Goal: Information Seeking & Learning: Compare options

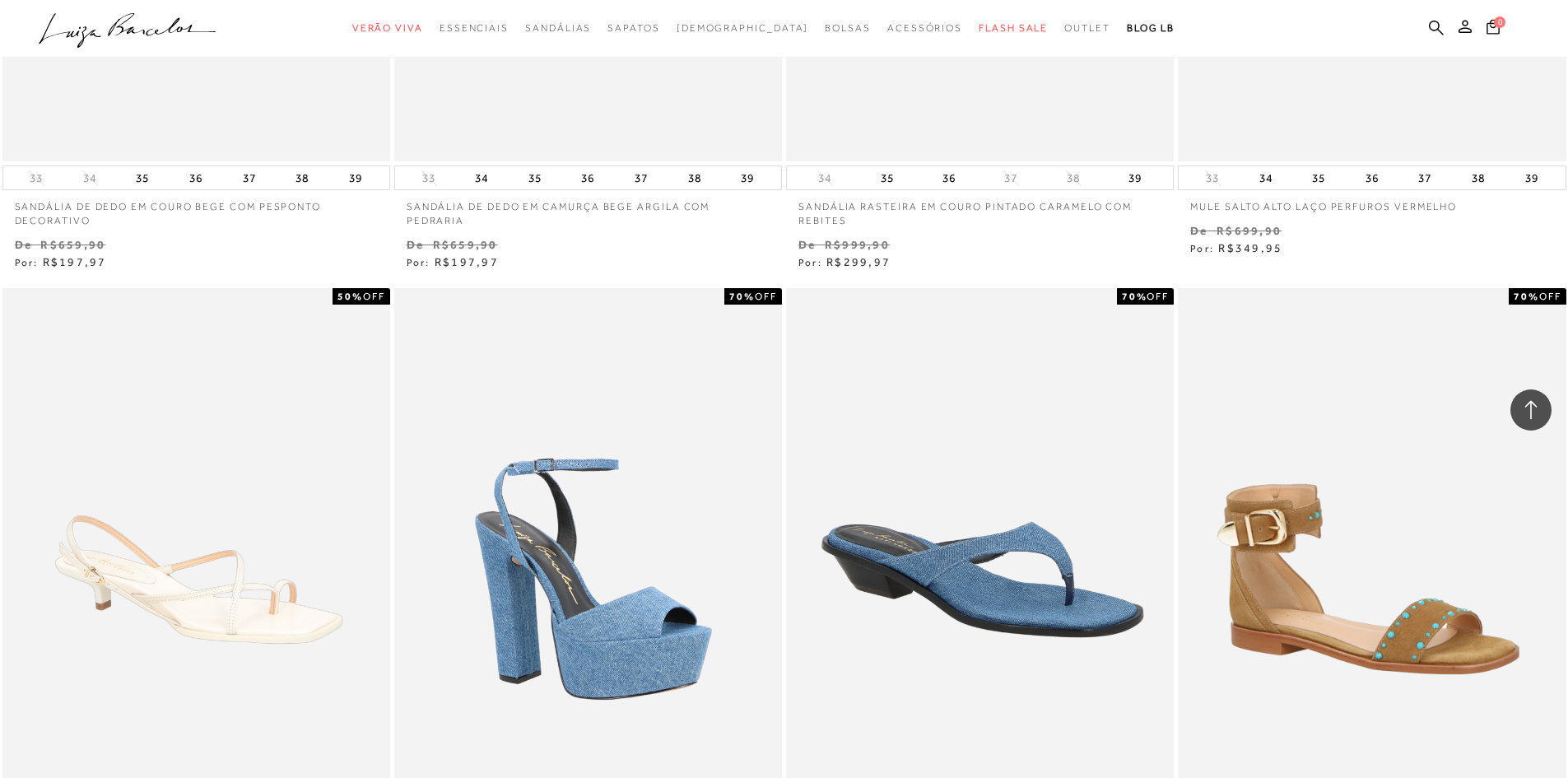
scroll to position [3788, 0]
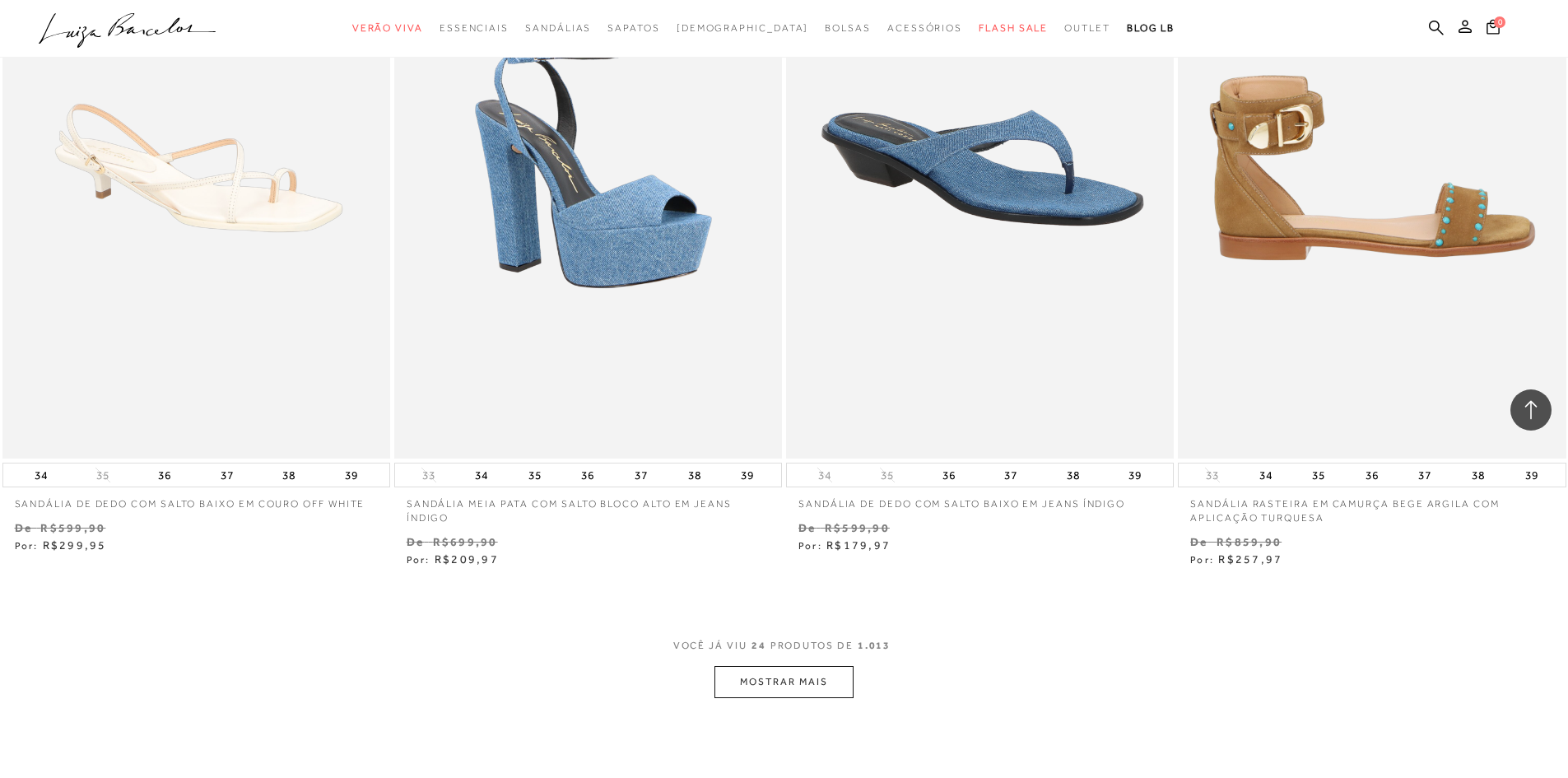
click at [1438, 244] on img at bounding box center [1373, 167] width 386 height 582
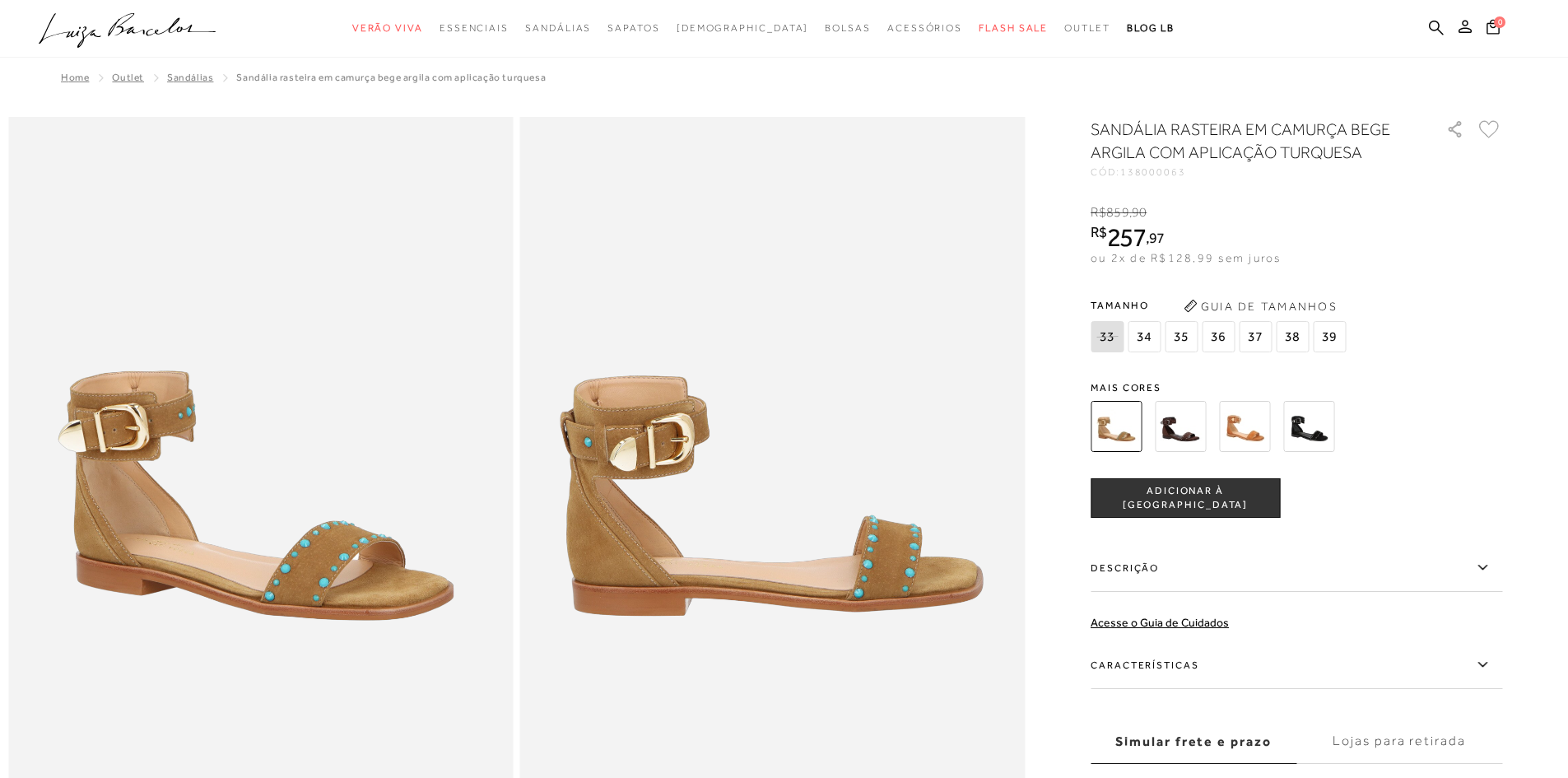
click at [1193, 356] on div "SANDÁLIA RASTEIRA EM CAMURÇA BEGE ARGILA COM APLICAÇÃO TURQUESA CÓD: 138000063 …" at bounding box center [1296, 483] width 412 height 731
click at [1197, 431] on img at bounding box center [1180, 426] width 51 height 51
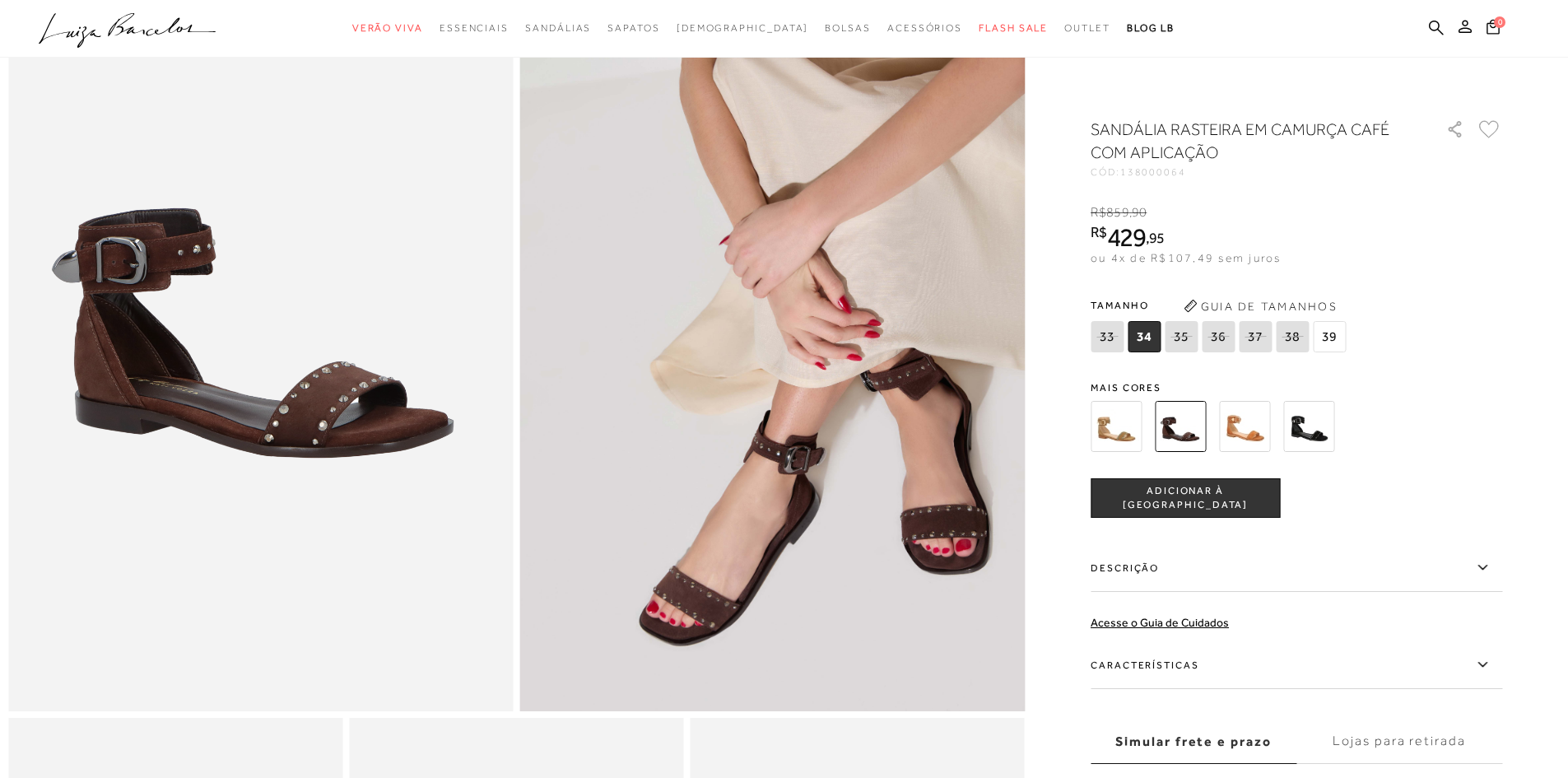
scroll to position [165, 0]
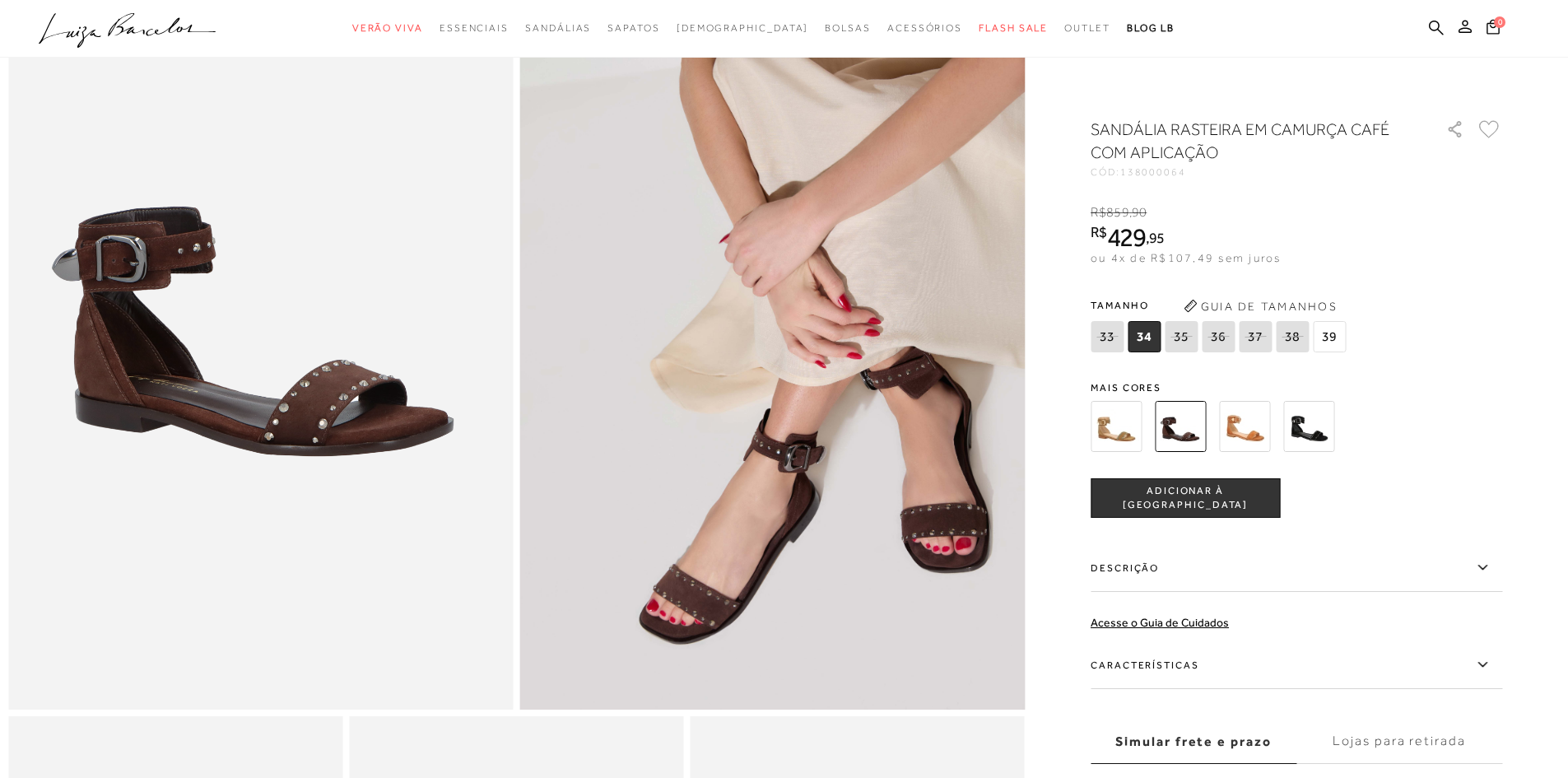
click at [1309, 436] on img at bounding box center [1308, 426] width 51 height 51
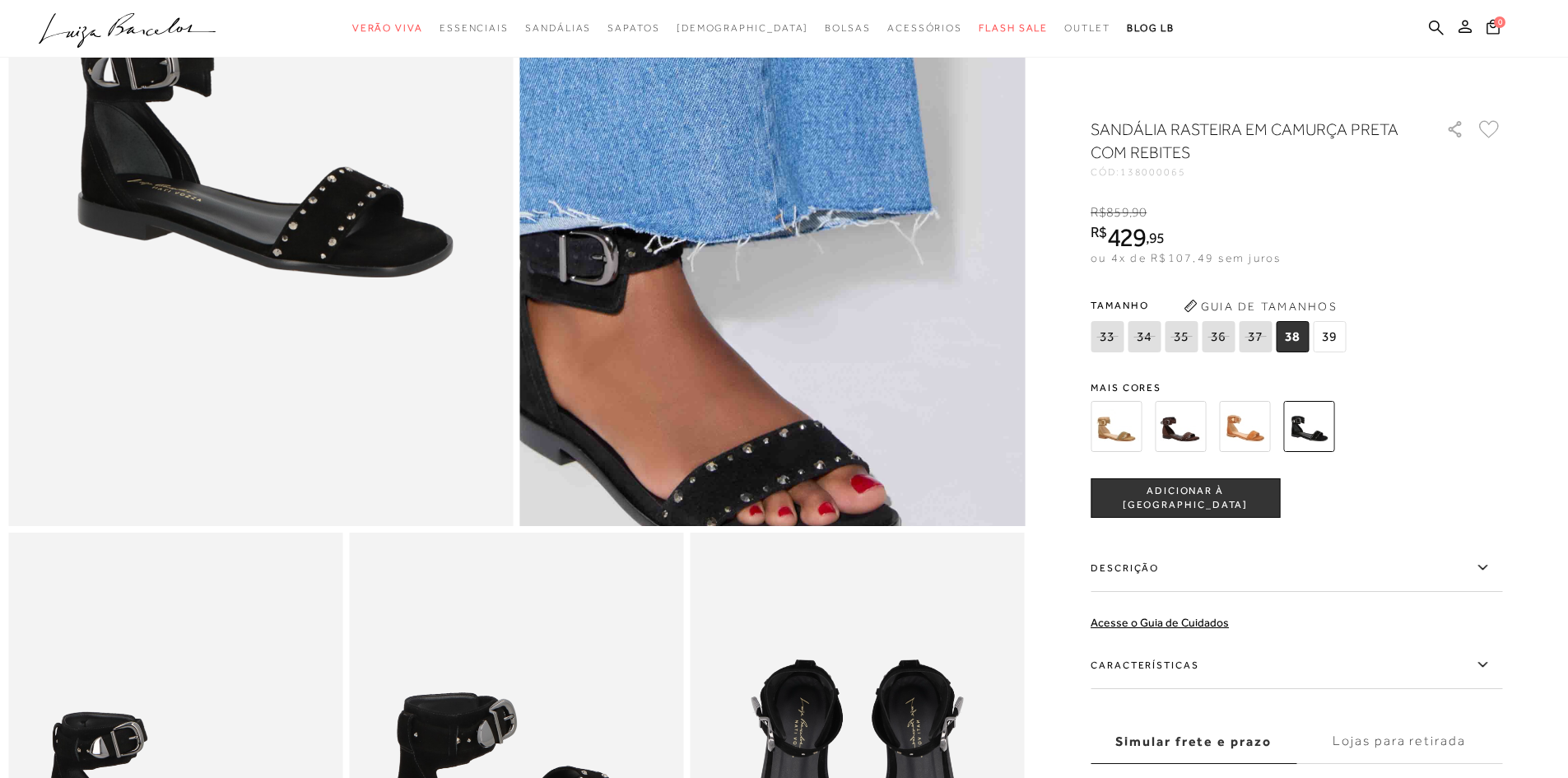
scroll to position [576, 0]
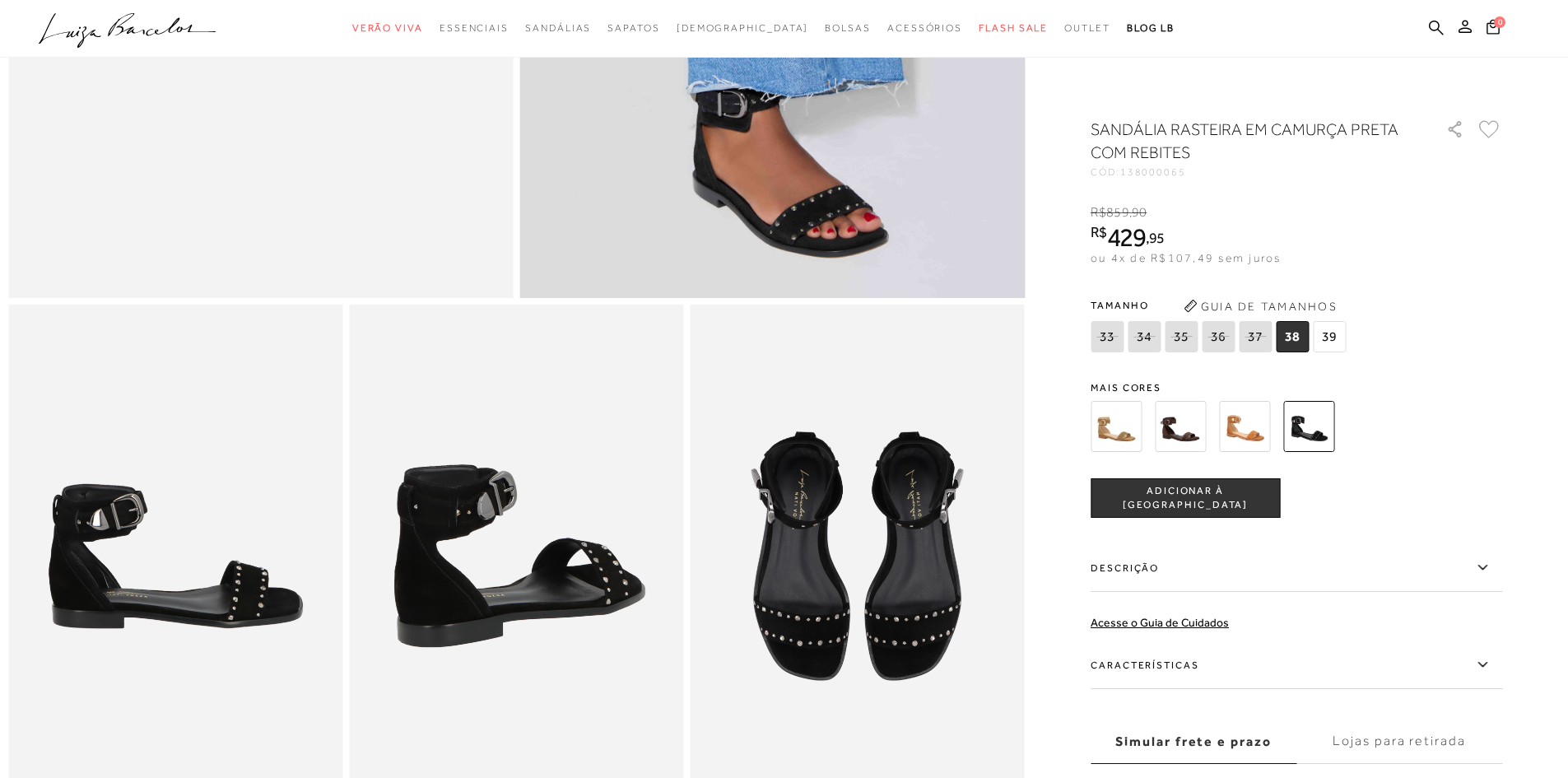
click at [1127, 412] on img at bounding box center [1115, 426] width 51 height 51
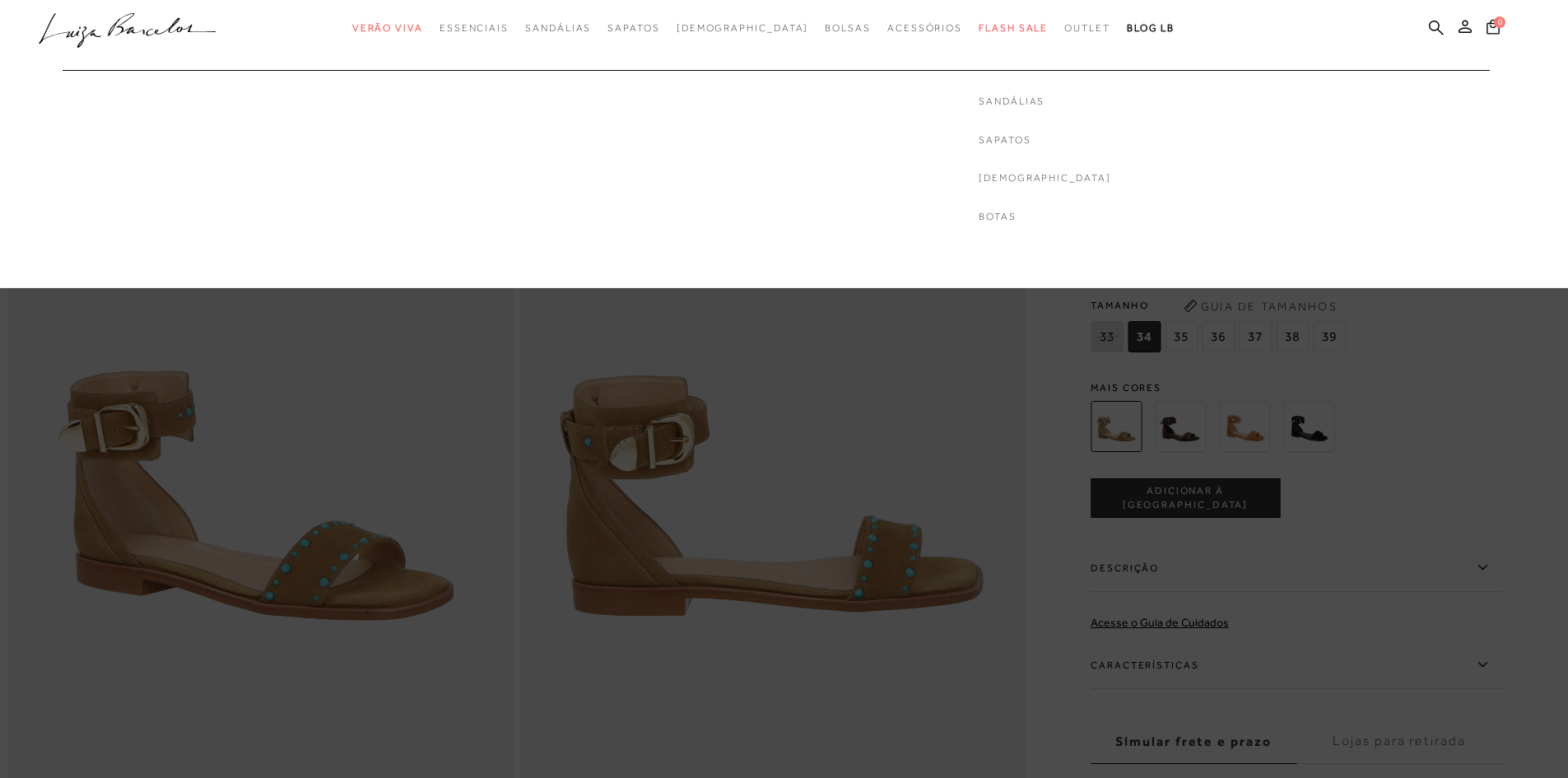
click at [978, 172] on link "[DEMOGRAPHIC_DATA]" at bounding box center [1044, 178] width 132 height 14
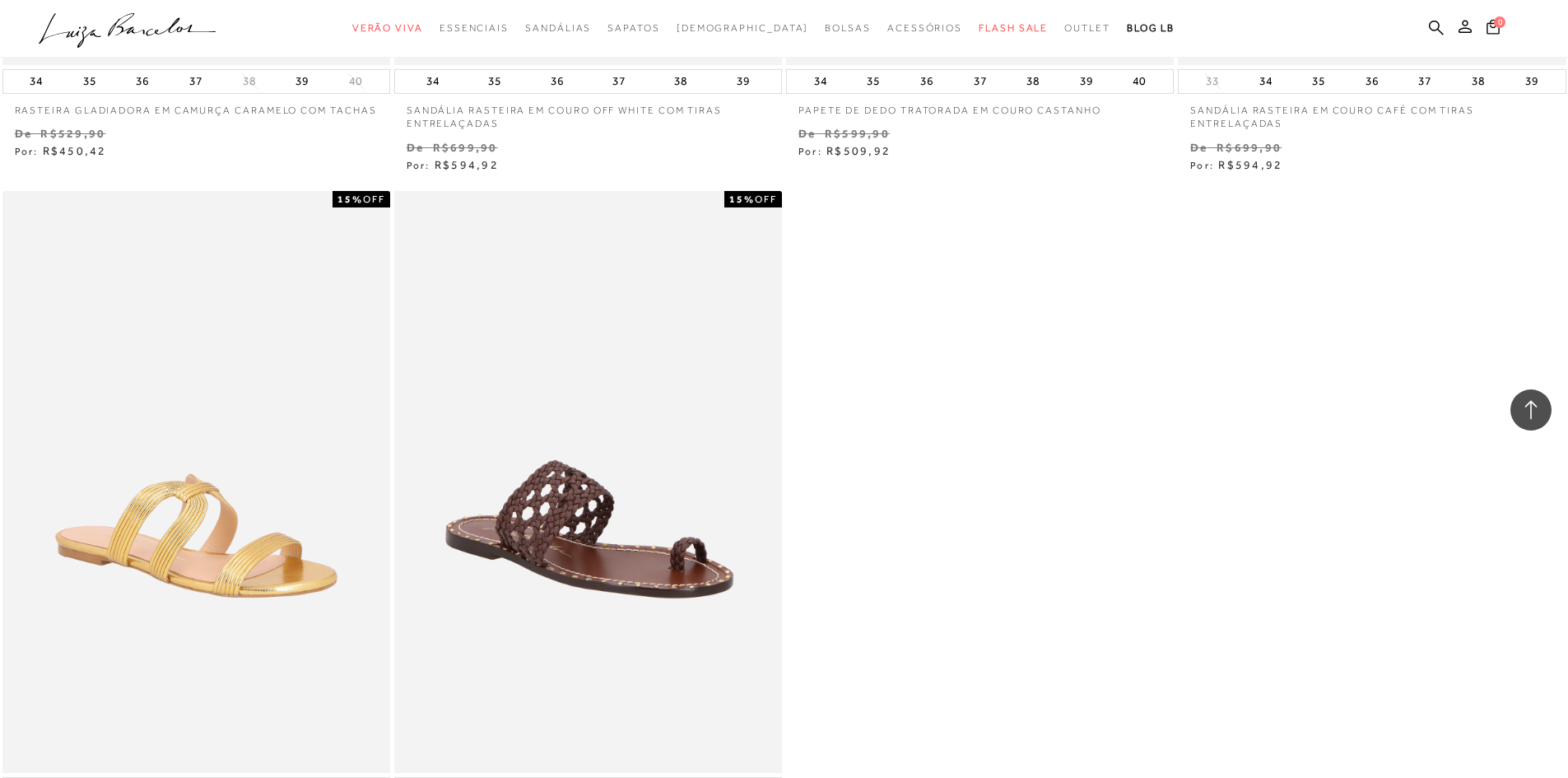
scroll to position [3459, 0]
